Goal: Navigation & Orientation: Go to known website

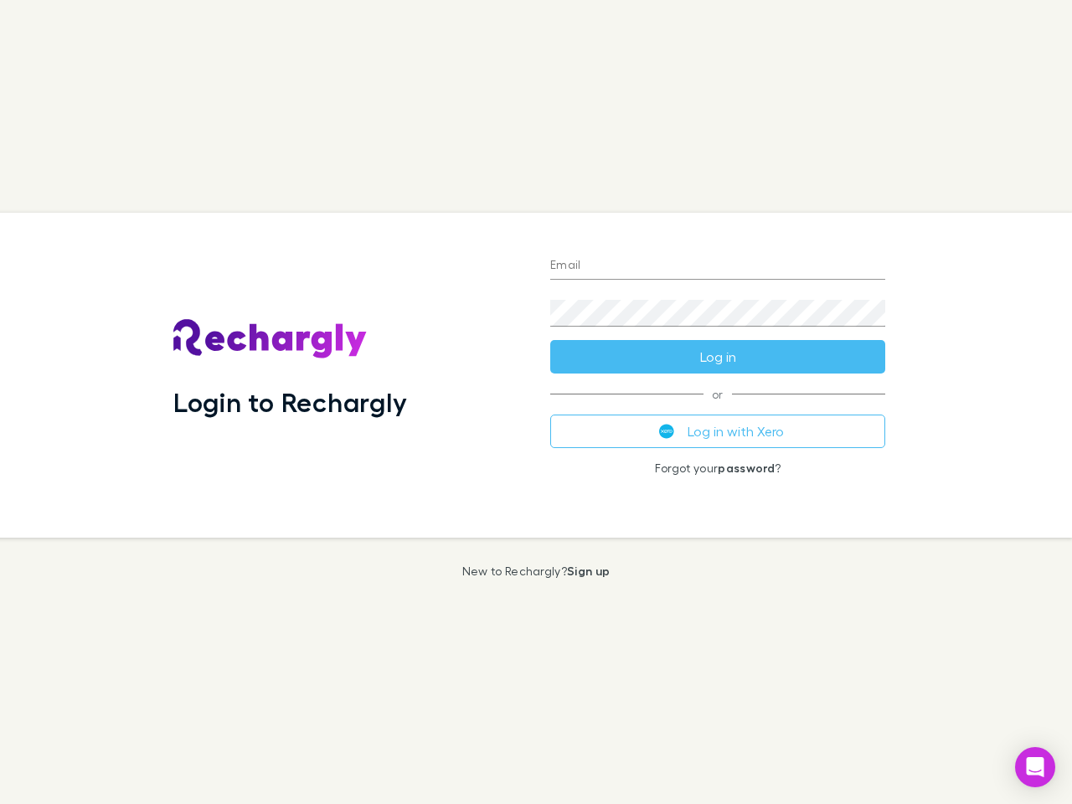
click at [536, 402] on div "Login to Rechargly" at bounding box center [348, 375] width 377 height 325
click at [717, 266] on input "Email" at bounding box center [717, 266] width 335 height 27
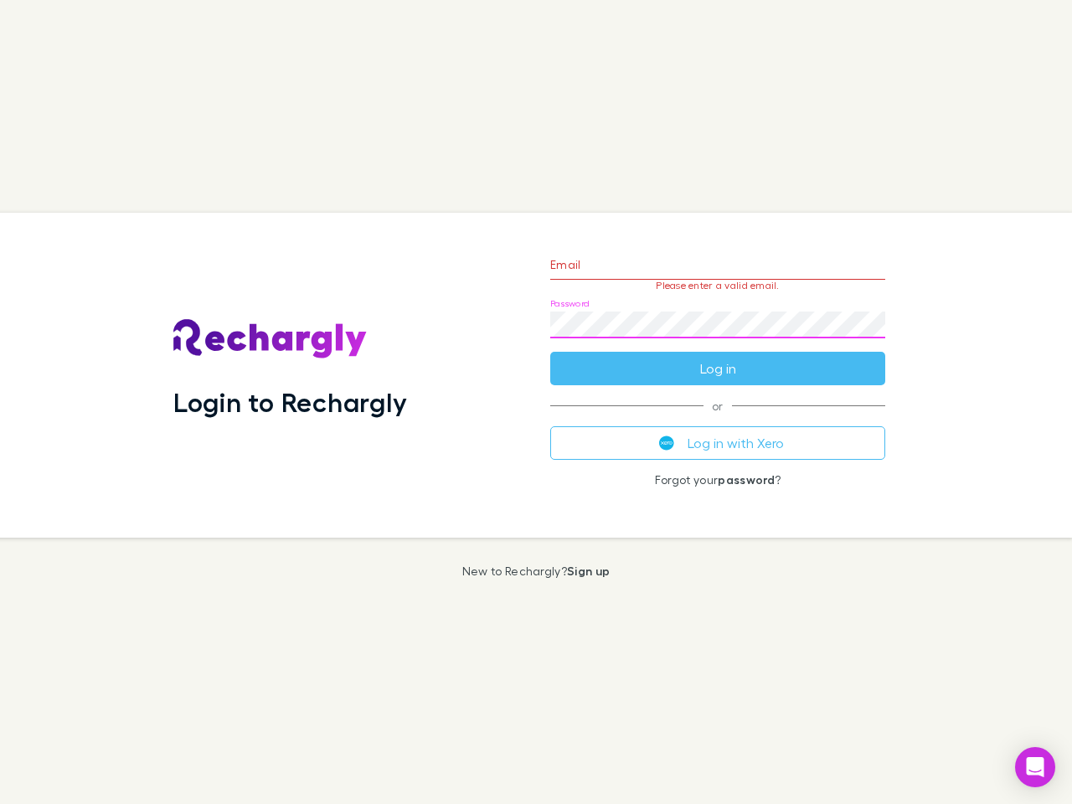
click at [717, 357] on form "Email Please enter a valid email. Password Log in" at bounding box center [717, 312] width 335 height 146
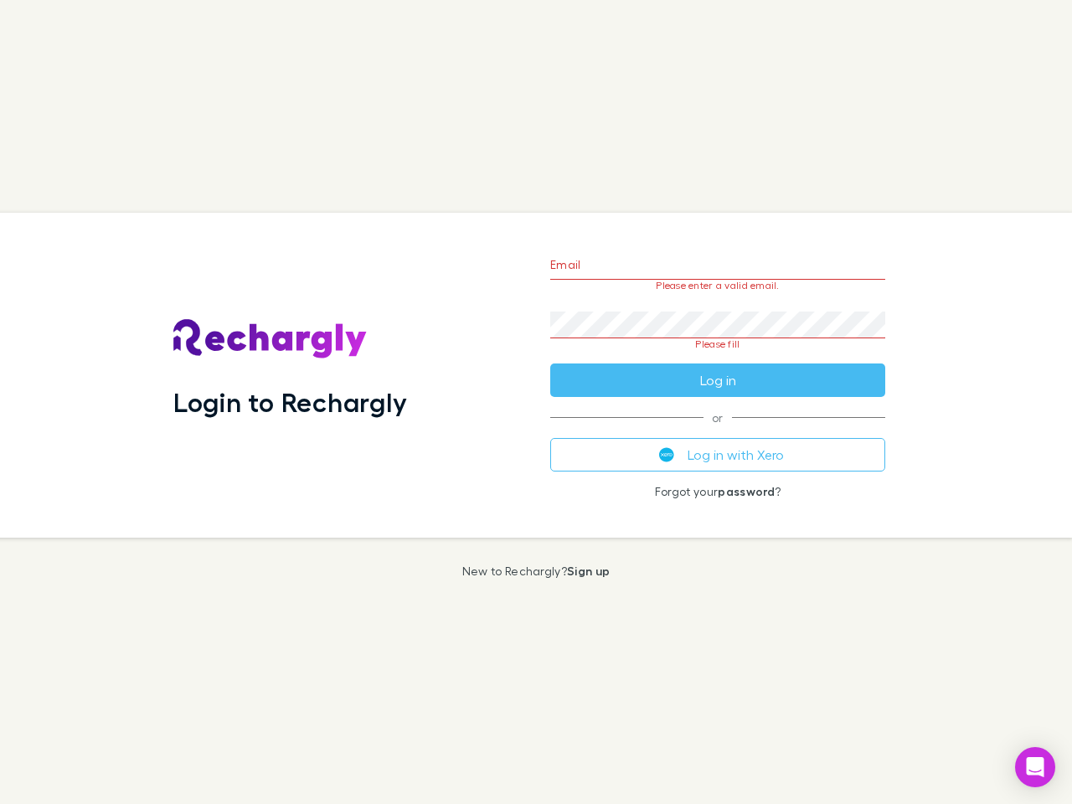
click at [717, 431] on div "Email Please enter a valid email. Password Please fill Log in or Log in with Xe…" at bounding box center [718, 375] width 362 height 325
click at [1035, 767] on icon "Open Intercom Messenger" at bounding box center [1035, 767] width 18 height 20
